Goal: Share content

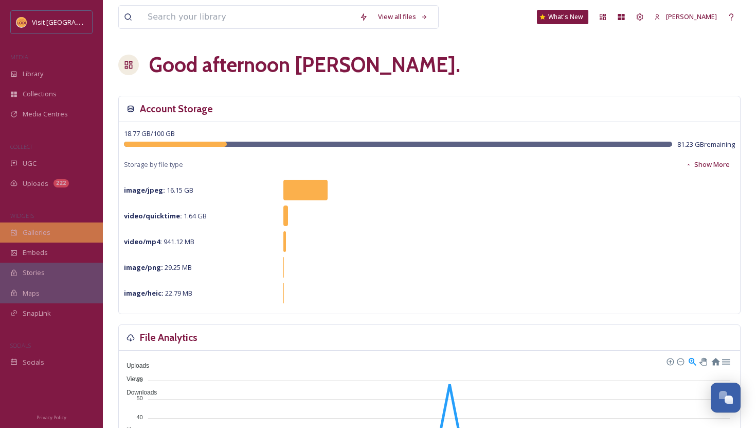
click at [43, 240] on div "Galleries" at bounding box center [51, 232] width 103 height 20
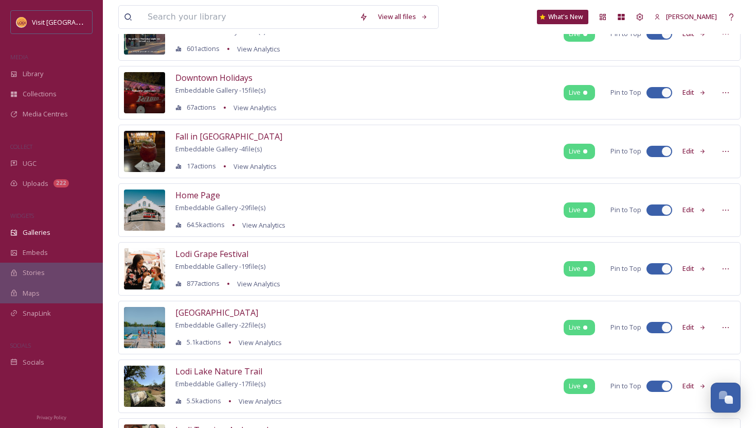
scroll to position [207, 0]
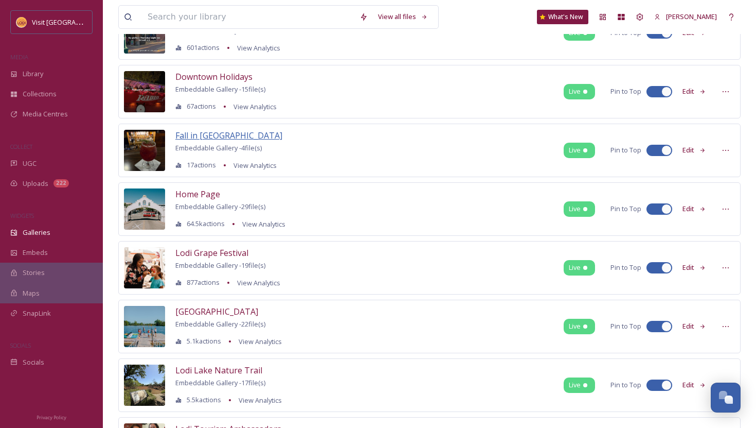
click at [190, 135] on span "Fall in [GEOGRAPHIC_DATA]" at bounding box center [228, 135] width 107 height 11
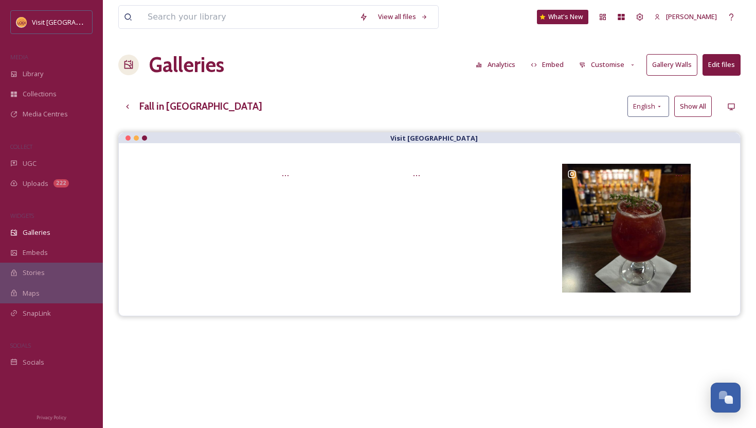
click at [558, 69] on button "Embed" at bounding box center [548, 65] width 44 height 20
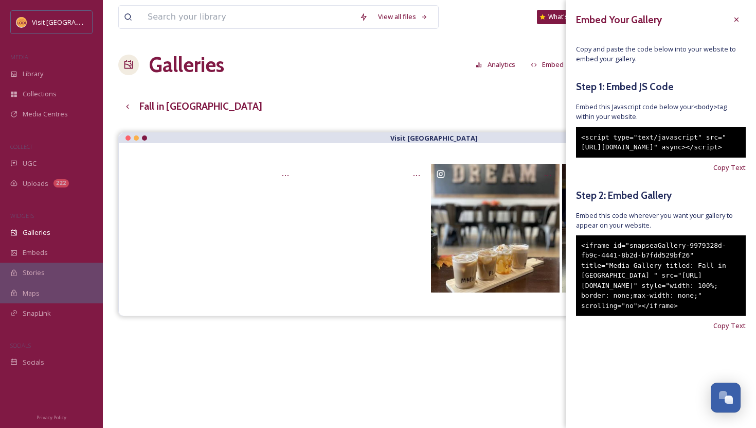
click at [477, 92] on div "View all files What's New [PERSON_NAME] Galleries Analytics Embed Customise Gal…" at bounding box center [430, 287] width 654 height 575
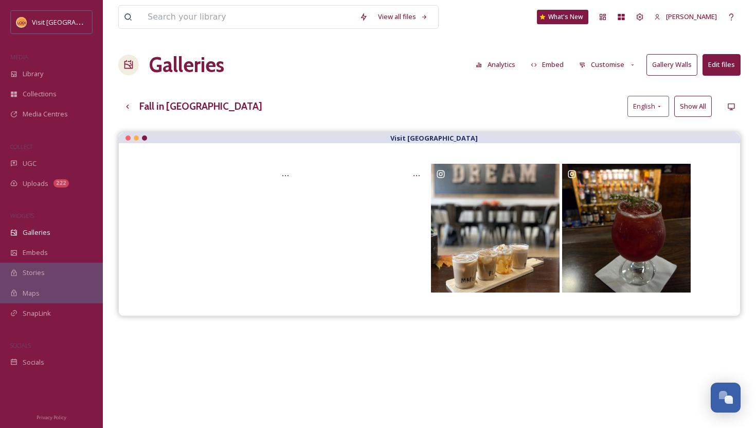
click at [730, 70] on button "Edit files" at bounding box center [722, 64] width 38 height 21
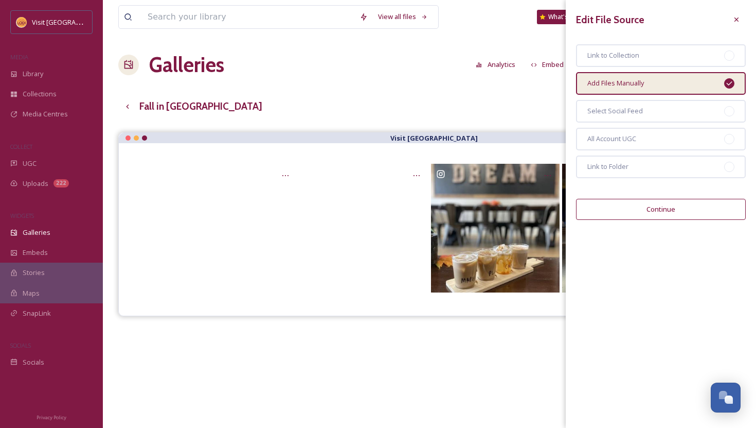
click at [667, 212] on button "Continue" at bounding box center [661, 209] width 170 height 21
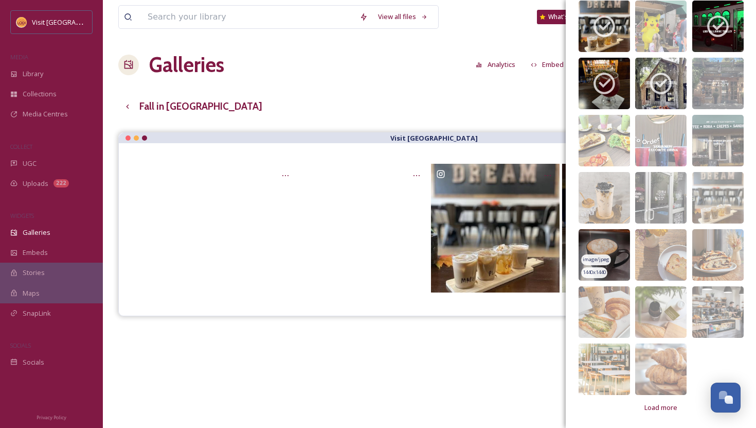
scroll to position [356, 0]
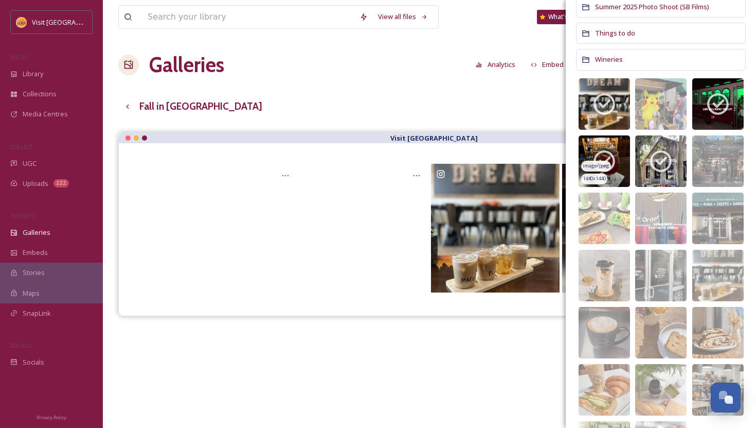
click at [620, 162] on img at bounding box center [604, 160] width 51 height 51
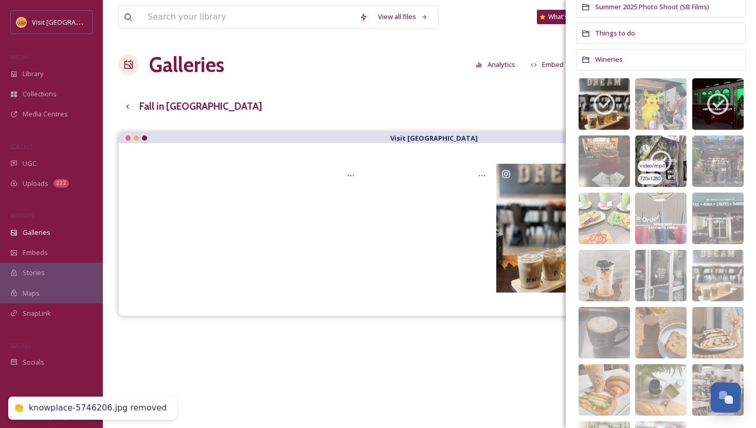
click at [659, 161] on div "video/mp4" at bounding box center [652, 166] width 28 height 11
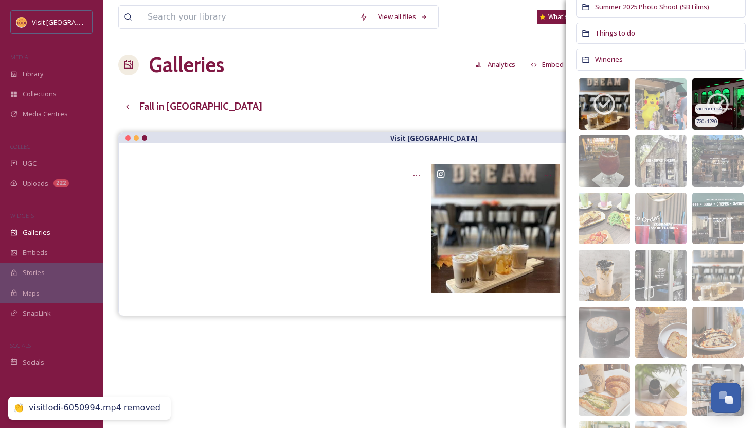
click at [700, 109] on span "video/mp4" at bounding box center [709, 108] width 25 height 7
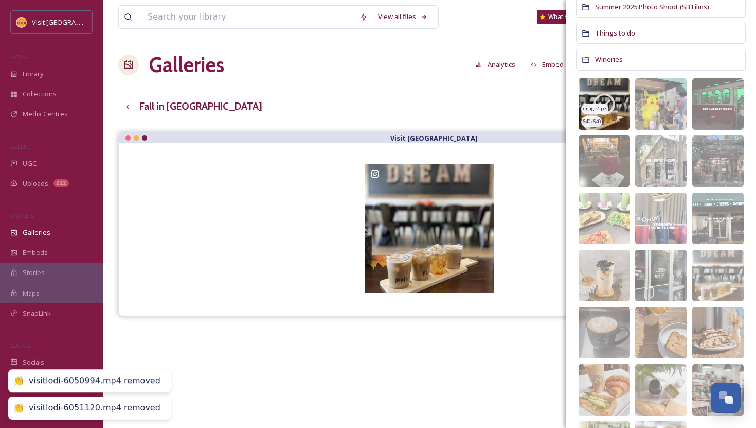
click at [606, 99] on icon at bounding box center [605, 104] width 26 height 26
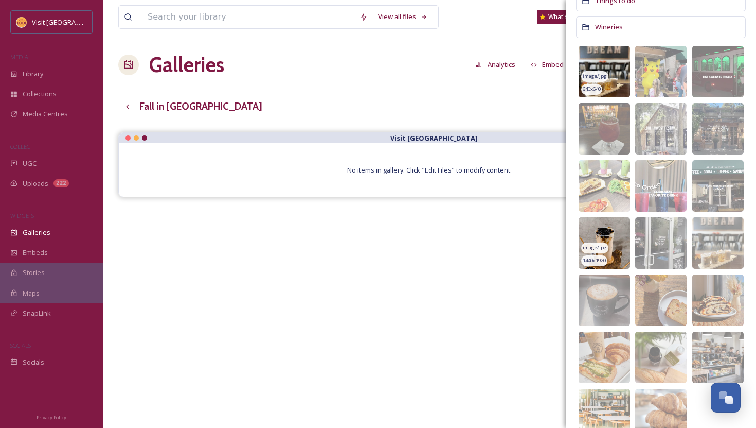
scroll to position [389, 0]
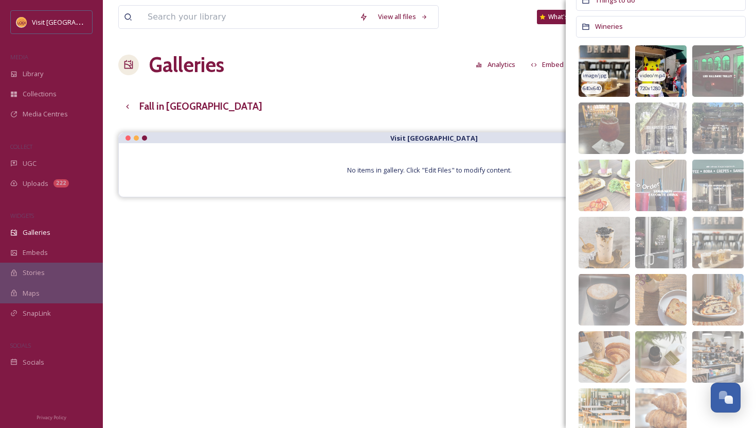
click at [658, 76] on span "video/mp4" at bounding box center [652, 75] width 25 height 7
click at [672, 67] on icon at bounding box center [661, 71] width 26 height 26
click at [731, 243] on img at bounding box center [718, 242] width 51 height 51
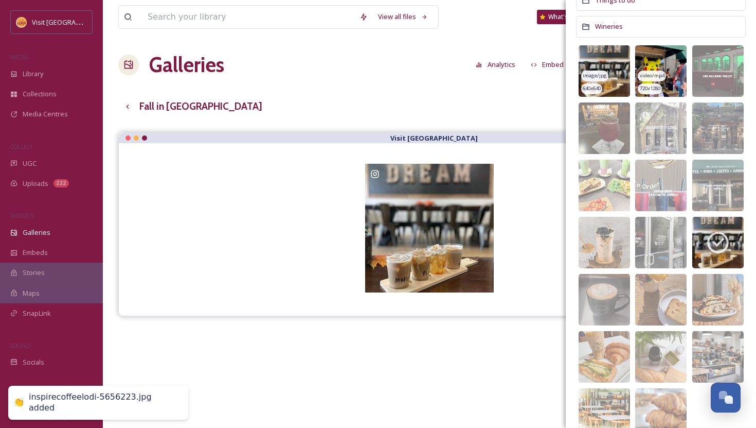
click at [673, 50] on img at bounding box center [661, 70] width 51 height 51
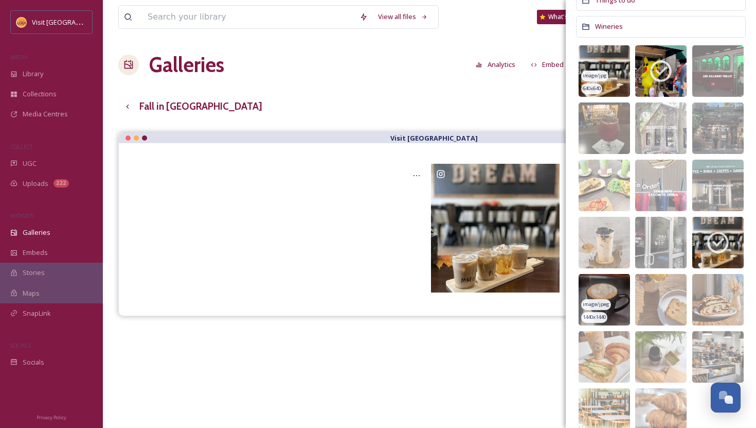
click at [615, 284] on img at bounding box center [604, 299] width 51 height 51
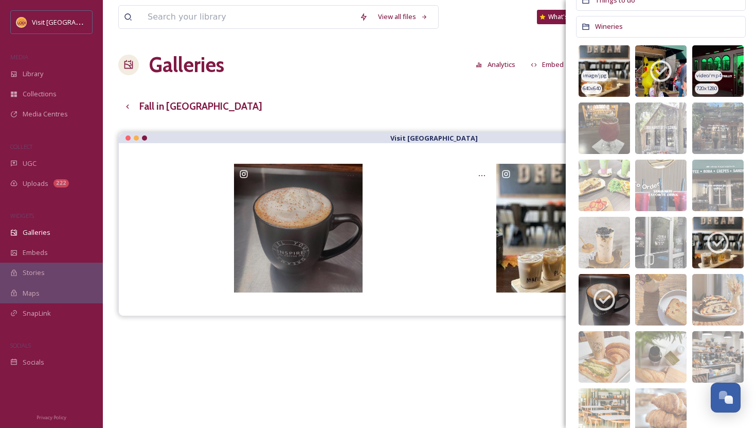
click at [718, 57] on img at bounding box center [718, 70] width 51 height 51
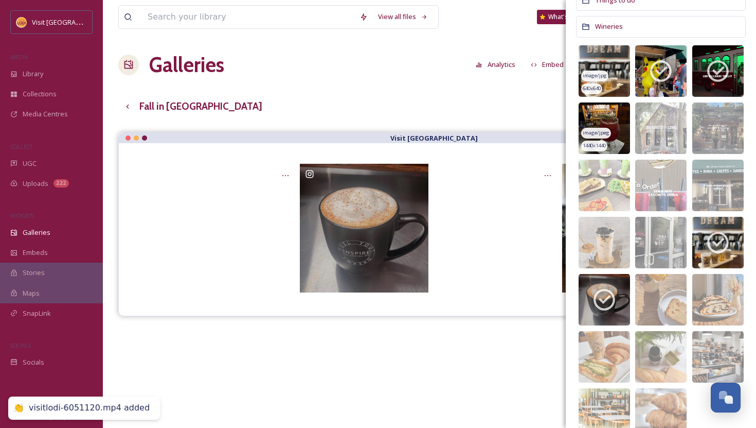
click at [616, 115] on img at bounding box center [604, 127] width 51 height 51
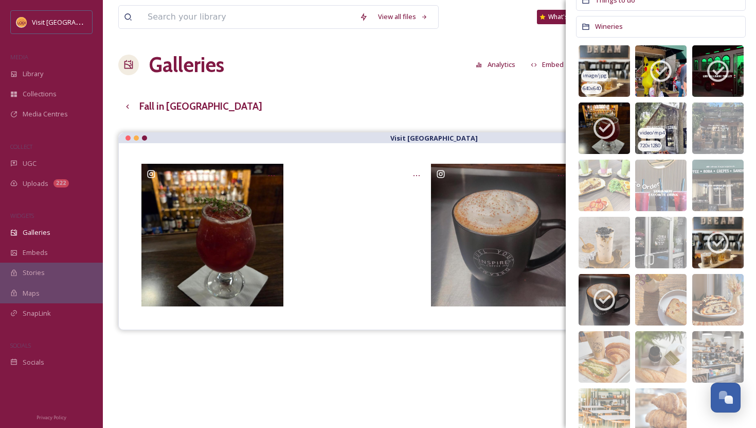
click at [673, 122] on img at bounding box center [661, 127] width 51 height 51
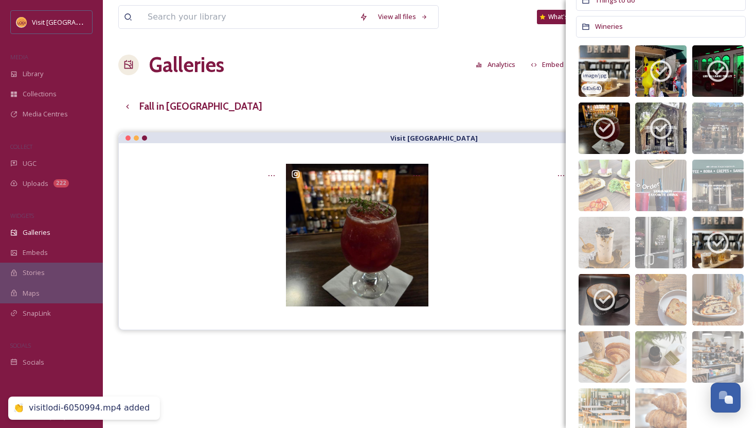
click at [610, 59] on img at bounding box center [604, 70] width 51 height 51
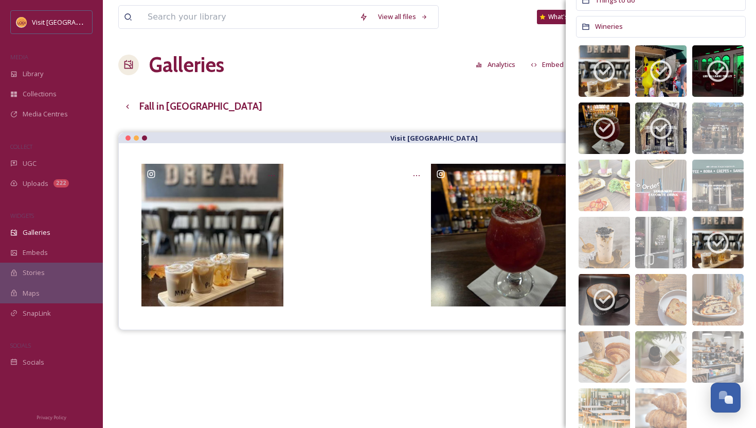
click at [459, 70] on div "Galleries Analytics Embed Customise Gallery Walls Edit files" at bounding box center [429, 64] width 623 height 31
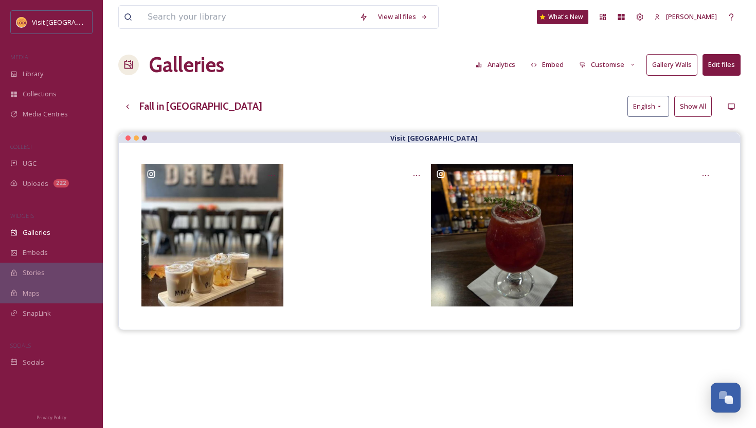
click at [684, 113] on button "Show All" at bounding box center [694, 106] width 38 height 21
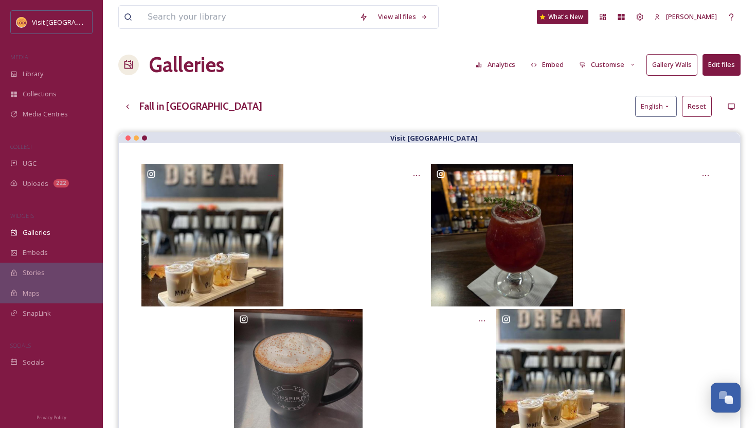
click at [550, 67] on button "Embed" at bounding box center [548, 65] width 44 height 20
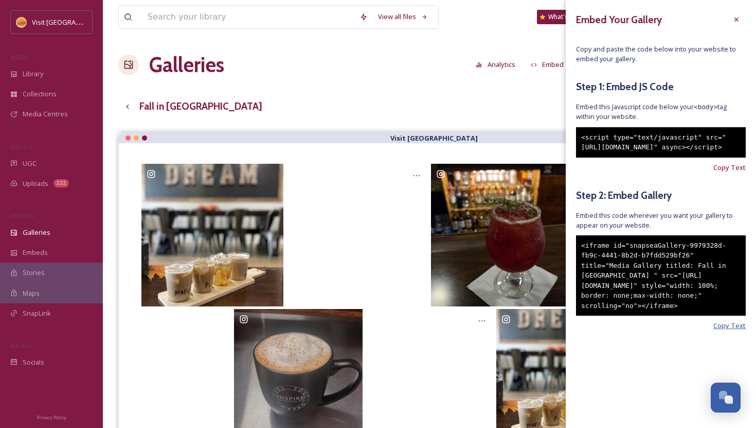
click at [726, 330] on span "Copy Text" at bounding box center [730, 326] width 32 height 10
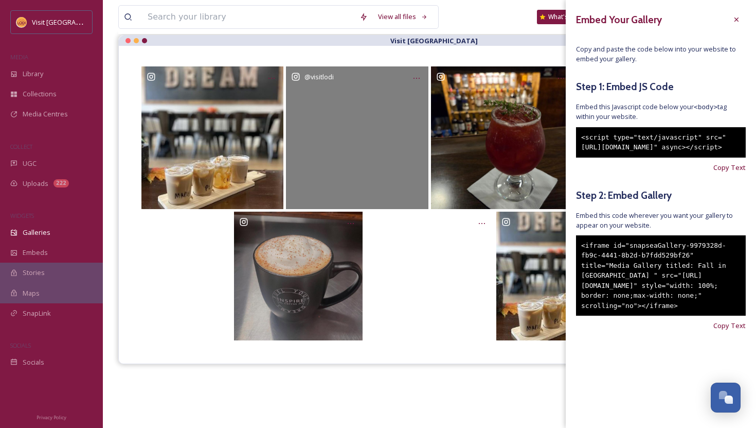
scroll to position [100, 0]
